Goal: Information Seeking & Learning: Learn about a topic

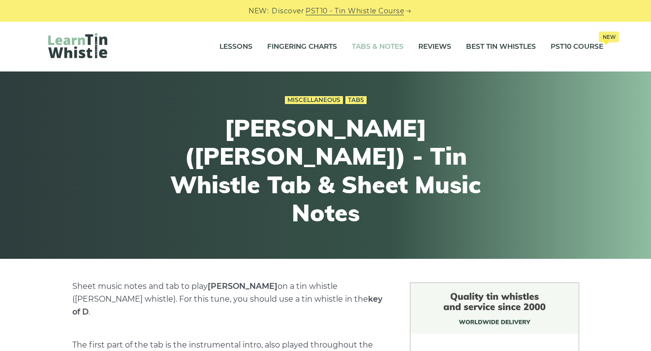
click at [374, 50] on link "Tabs & Notes" at bounding box center [378, 46] width 52 height 25
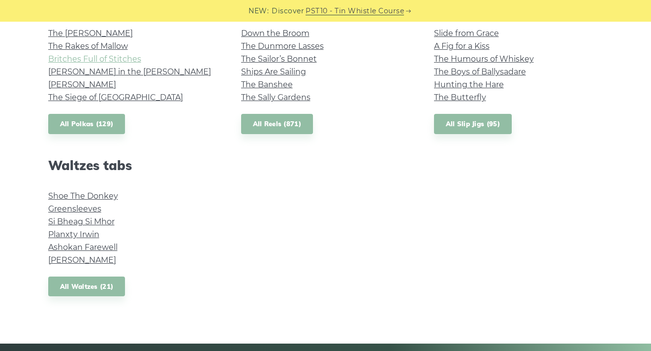
scroll to position [755, 0]
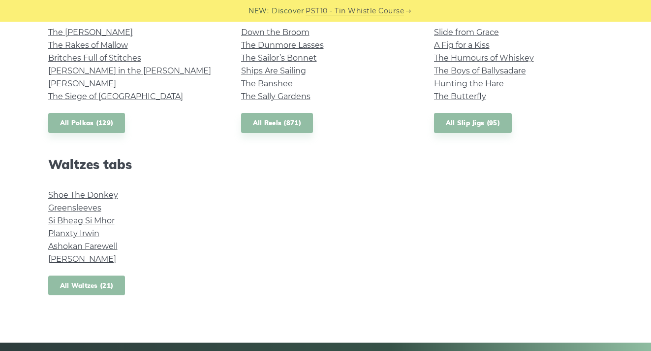
click at [73, 282] on link "All Waltzes (21)" at bounding box center [86, 285] width 77 height 20
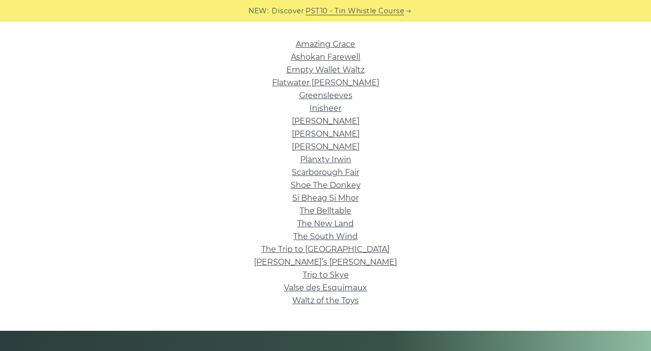
scroll to position [250, 0]
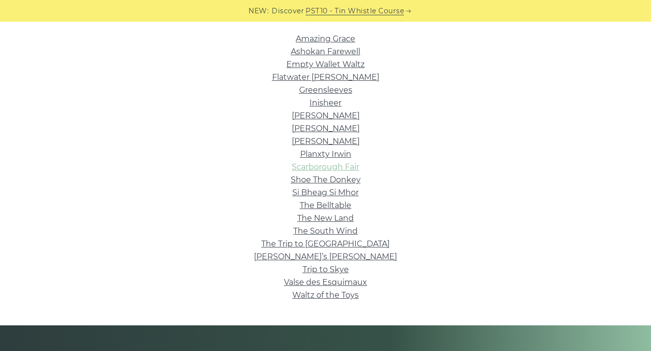
click at [324, 166] on link "Scarborough Fair" at bounding box center [325, 166] width 67 height 9
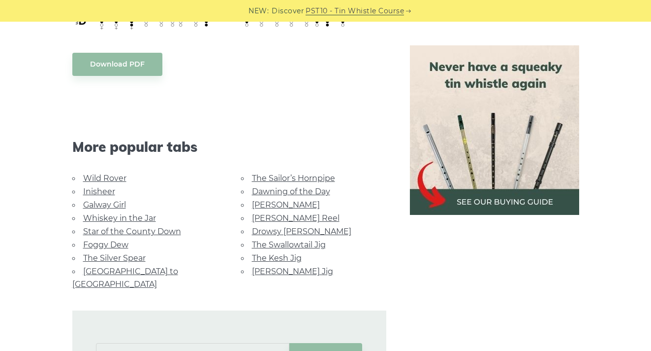
scroll to position [443, 0]
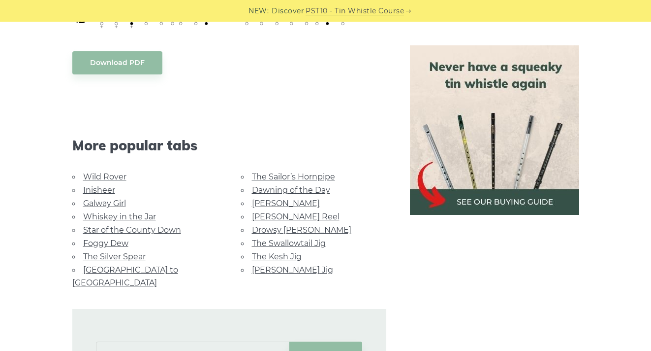
click at [104, 265] on link "[GEOGRAPHIC_DATA] to [GEOGRAPHIC_DATA]" at bounding box center [125, 276] width 106 height 22
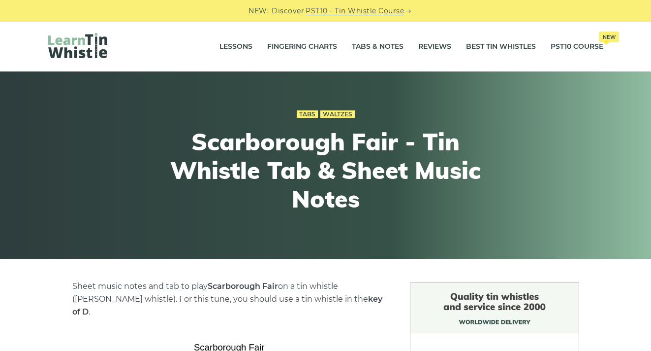
scroll to position [0, 0]
click at [373, 47] on link "Tabs & Notes" at bounding box center [378, 46] width 52 height 25
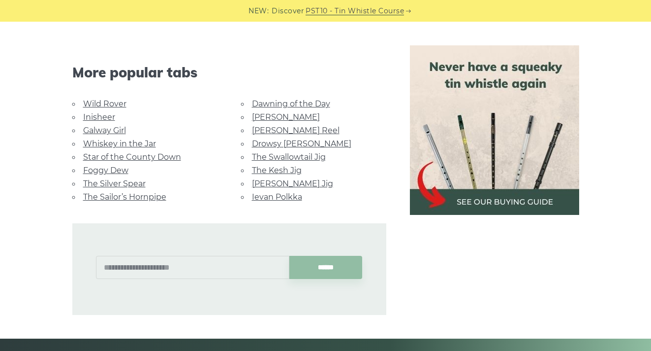
scroll to position [578, 0]
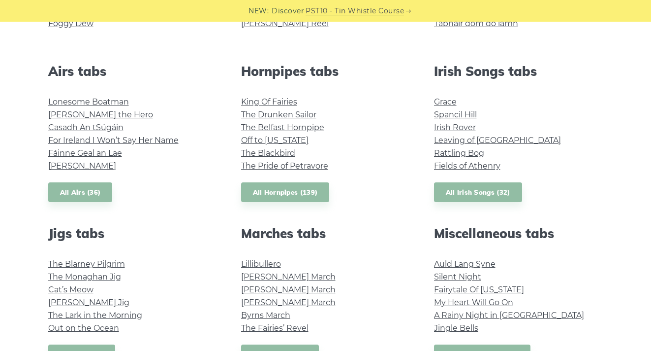
scroll to position [365, 0]
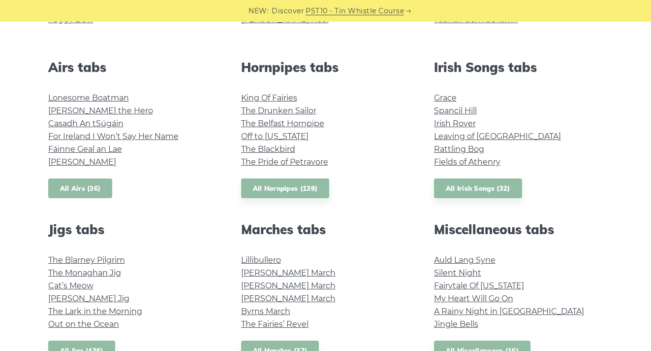
click at [88, 189] on link "All Airs (36)" at bounding box center [80, 188] width 65 height 20
click at [489, 187] on link "All Irish Songs (32)" at bounding box center [478, 188] width 88 height 20
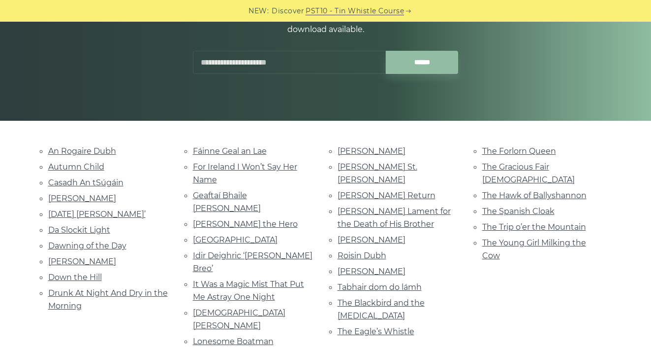
scroll to position [137, 0]
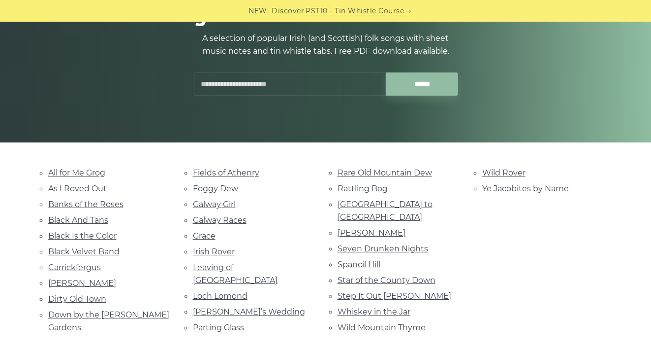
scroll to position [117, 0]
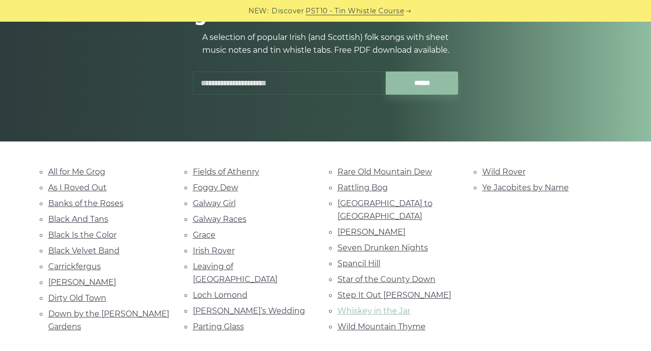
click at [377, 306] on link "Whiskey in the Jar" at bounding box center [374, 310] width 73 height 9
click at [218, 172] on link "Fields of Athenry" at bounding box center [226, 171] width 66 height 9
click at [71, 200] on link "Banks of the Roses" at bounding box center [85, 202] width 75 height 9
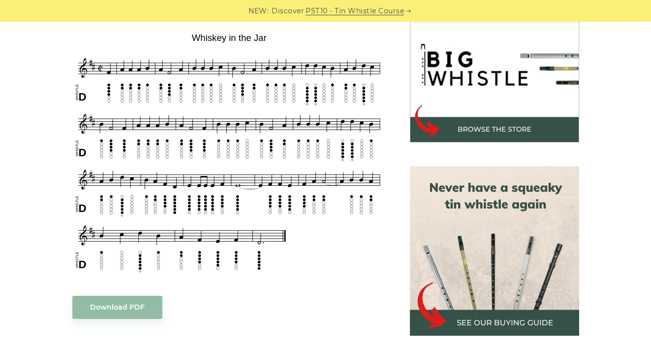
scroll to position [310, 0]
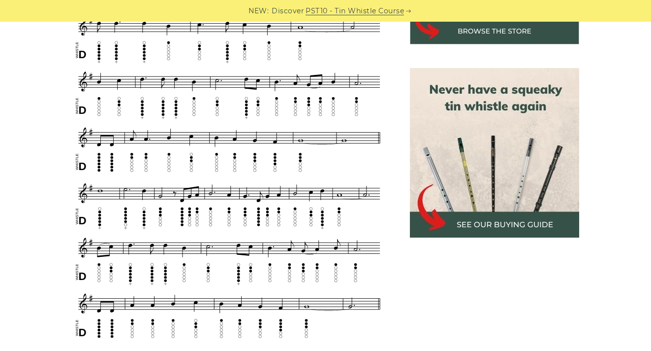
scroll to position [408, 0]
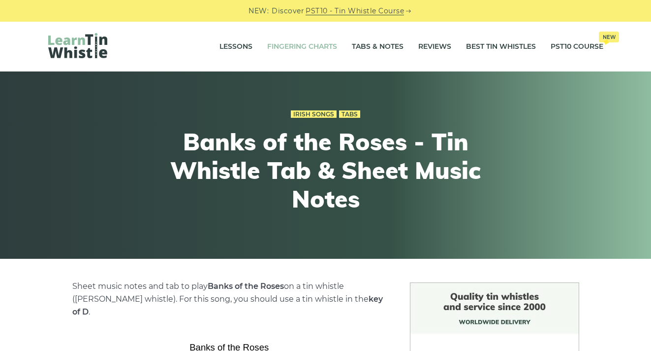
click at [330, 47] on link "Fingering Charts" at bounding box center [302, 46] width 70 height 25
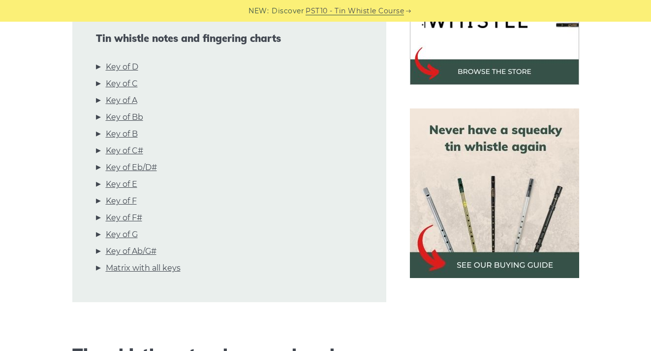
scroll to position [400, 0]
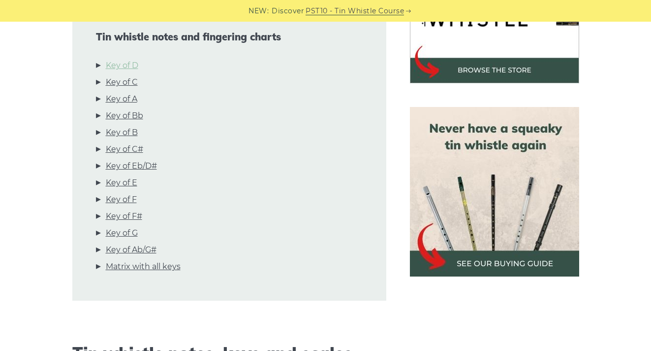
click at [121, 59] on link "Key of D" at bounding box center [122, 65] width 32 height 13
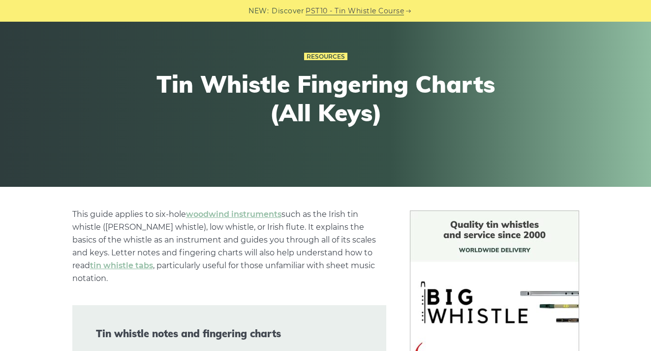
scroll to position [4, 0]
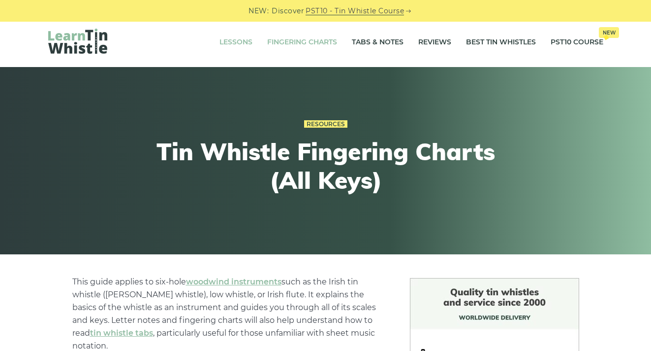
click at [246, 46] on link "Lessons" at bounding box center [236, 42] width 33 height 25
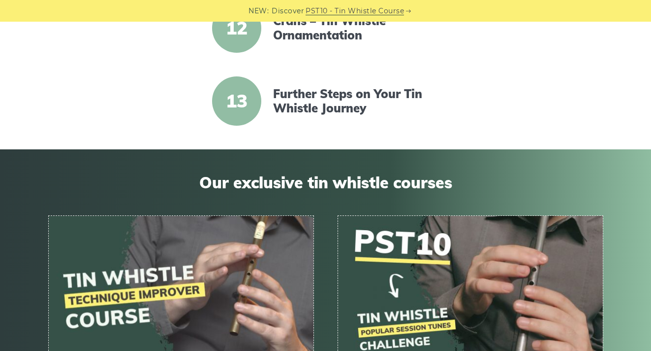
scroll to position [1081, 0]
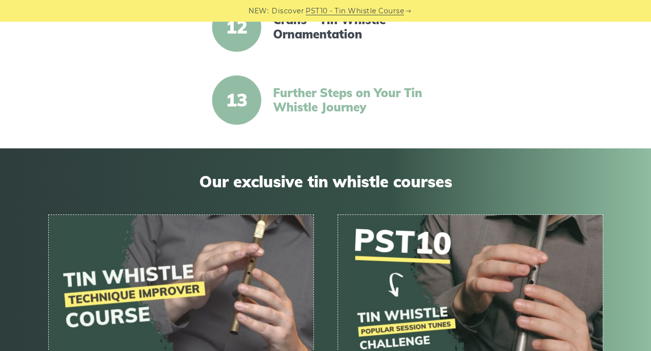
click at [306, 105] on link "Further Steps on Your Tin Whistle Journey" at bounding box center [357, 100] width 169 height 29
